Goal: Navigation & Orientation: Find specific page/section

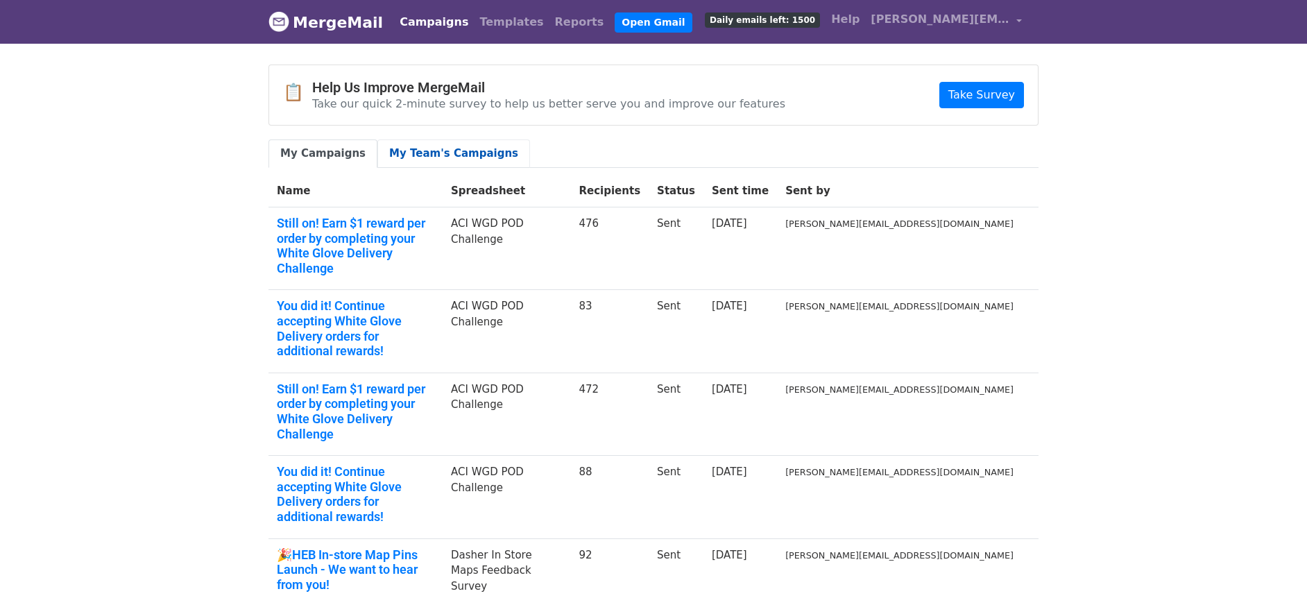
click at [474, 153] on link "My Team's Campaigns" at bounding box center [453, 153] width 153 height 28
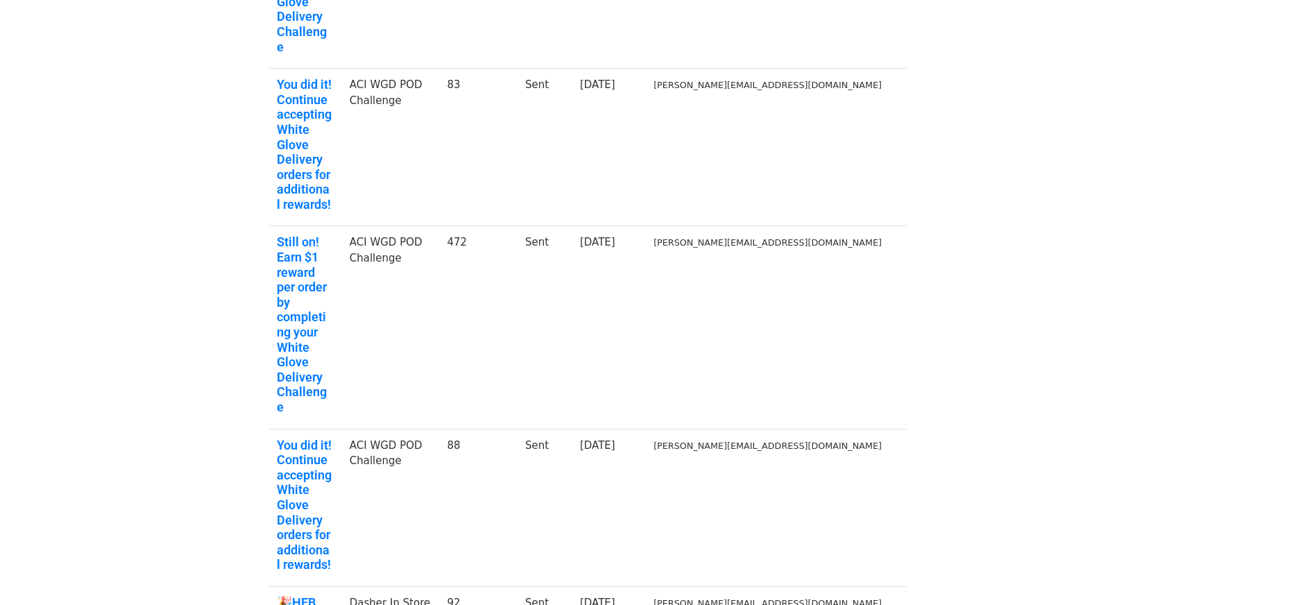
scroll to position [488, 0]
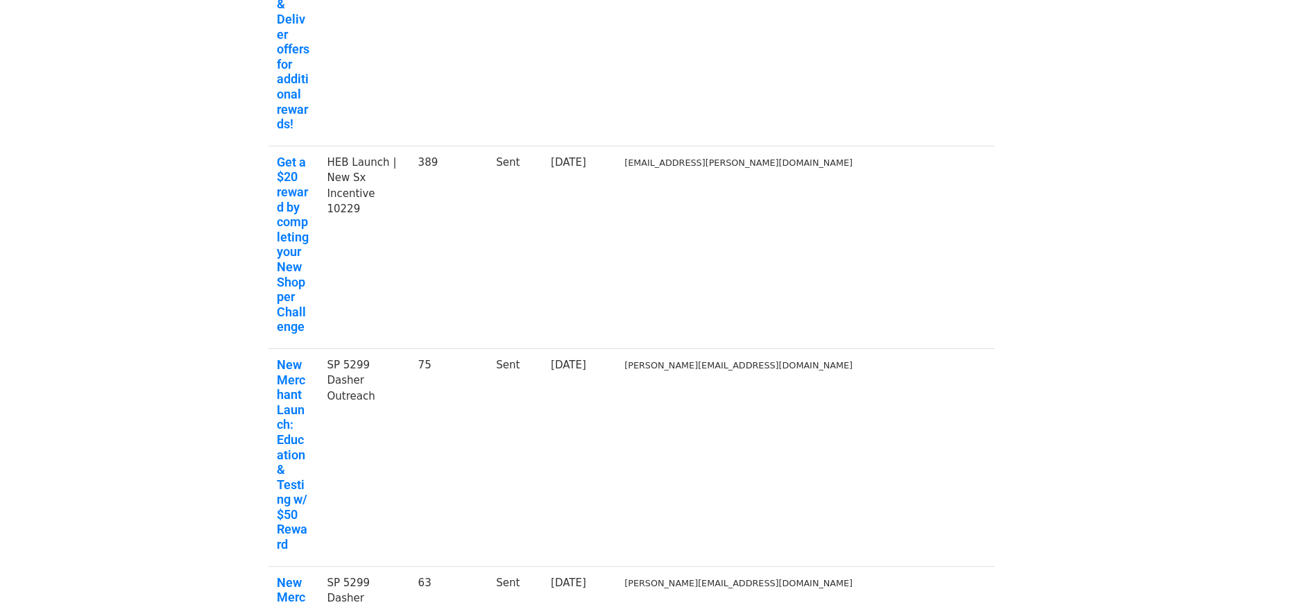
scroll to position [1147, 0]
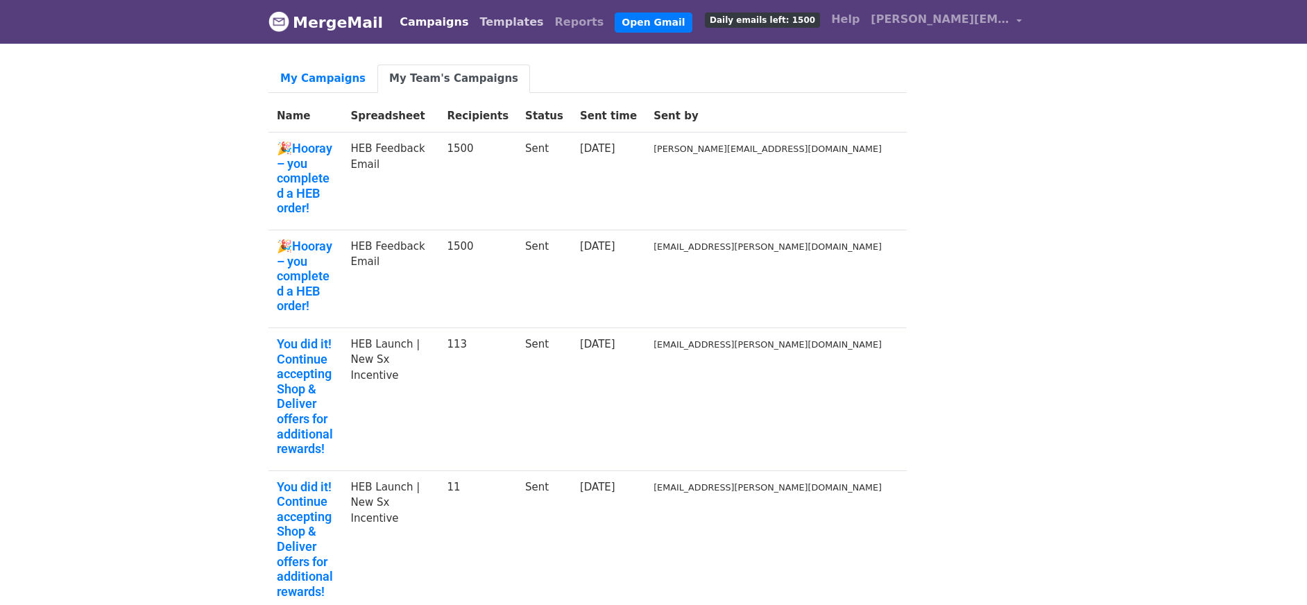
click at [488, 23] on link "Templates" at bounding box center [511, 22] width 75 height 28
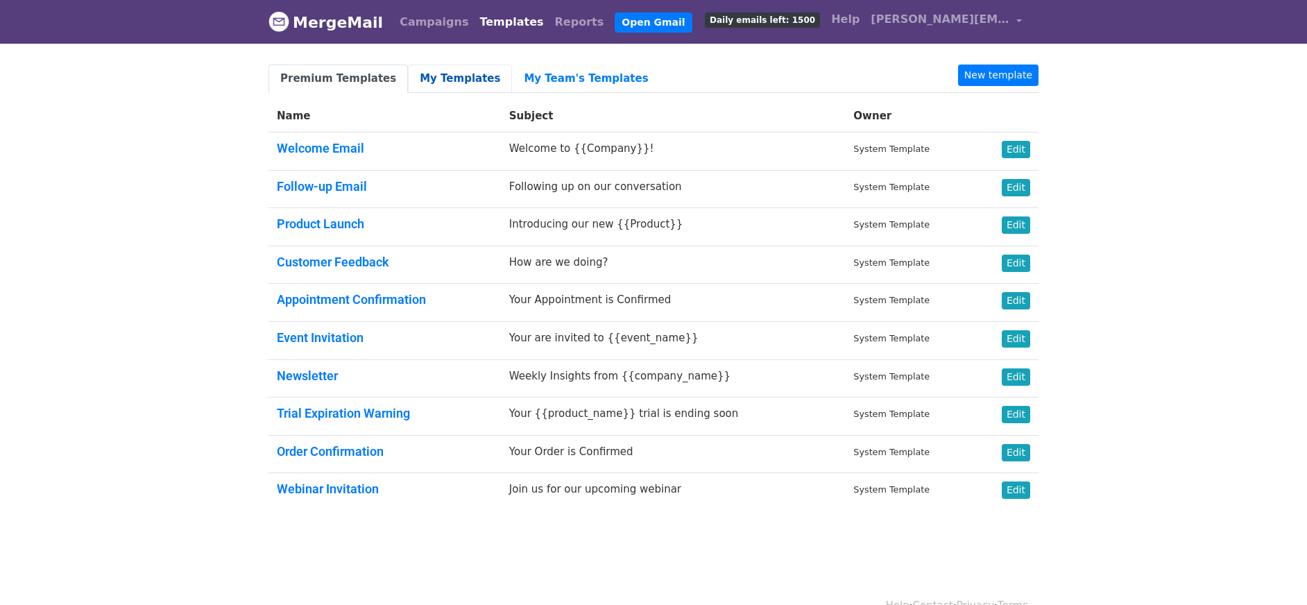
click at [463, 84] on link "My Templates" at bounding box center [460, 79] width 104 height 28
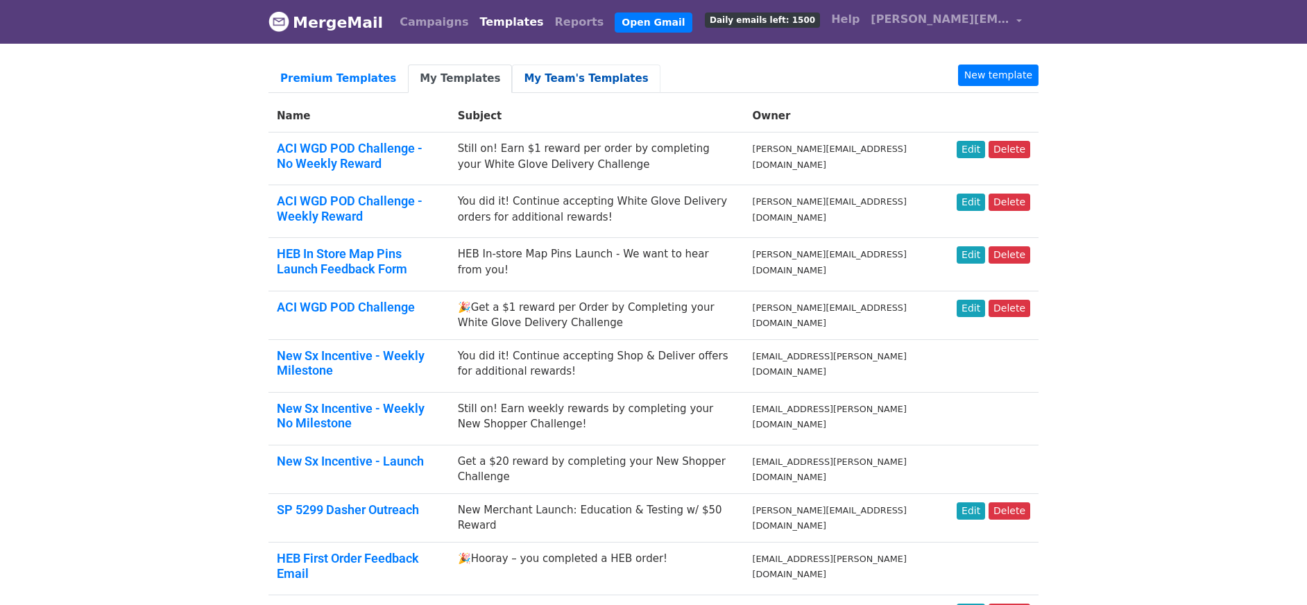
click at [554, 89] on link "My Team's Templates" at bounding box center [586, 79] width 148 height 28
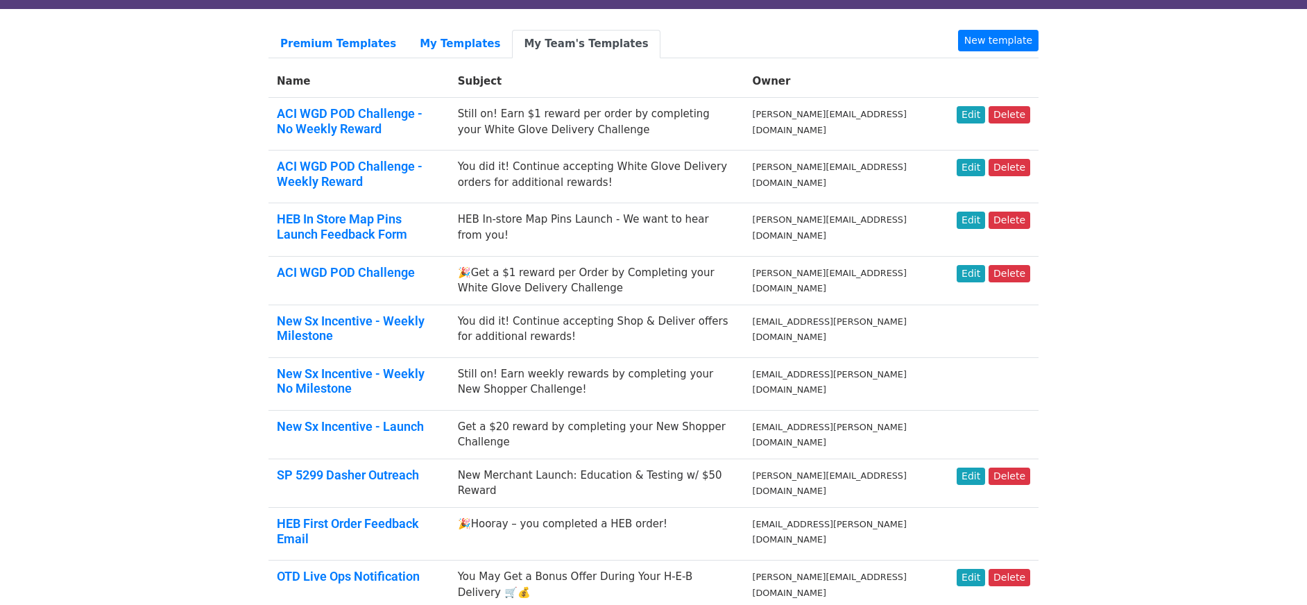
scroll to position [10, 0]
